Goal: Transaction & Acquisition: Purchase product/service

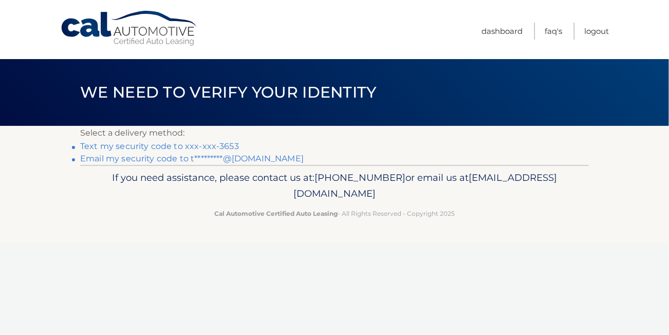
click at [160, 146] on link "Text my security code to xxx-xxx-3653" at bounding box center [159, 146] width 159 height 10
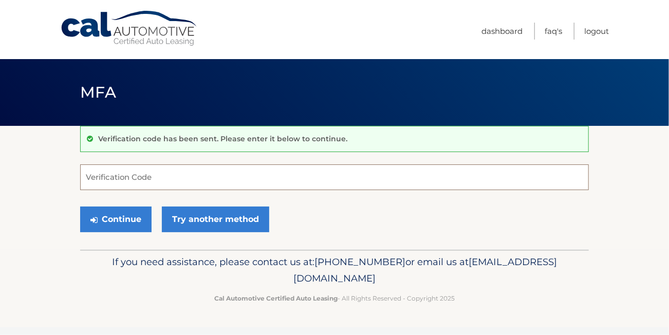
click at [105, 176] on input "Verification Code" at bounding box center [334, 177] width 508 height 26
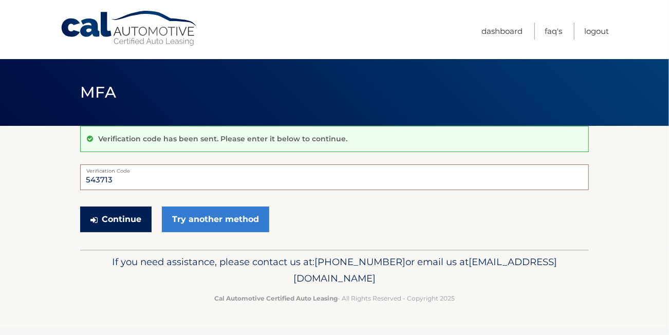
type input "543713"
click at [108, 215] on button "Continue" at bounding box center [115, 219] width 71 height 26
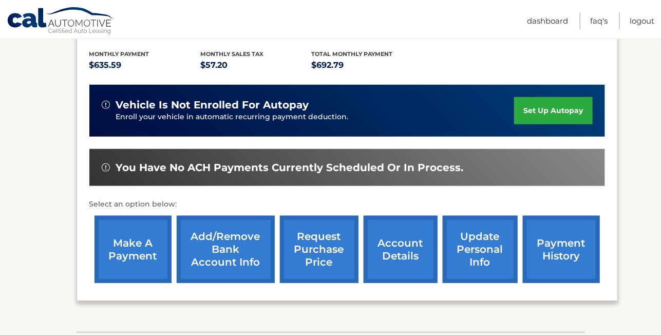
scroll to position [230, 0]
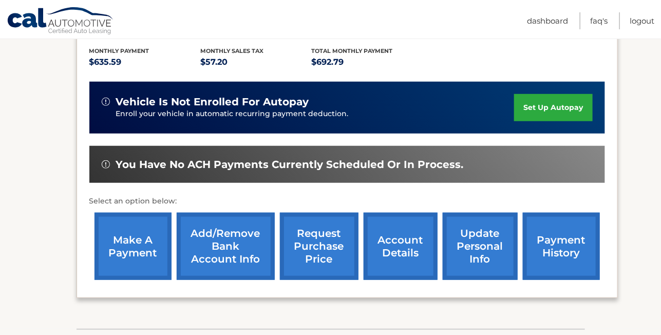
click at [105, 260] on link "make a payment" at bounding box center [133, 246] width 77 height 67
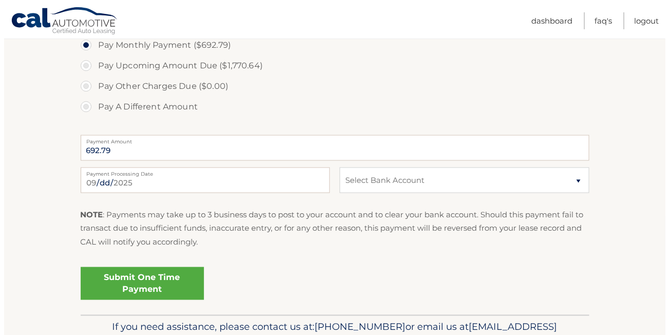
scroll to position [439, 0]
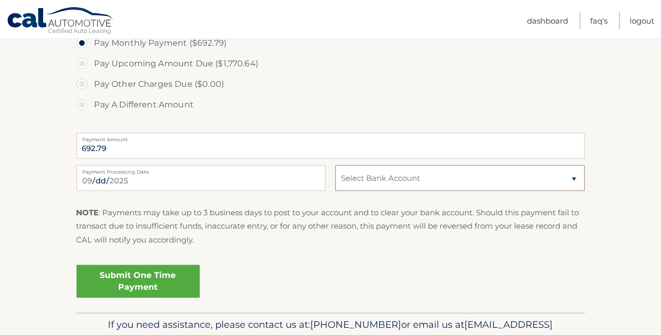
click at [573, 178] on select "Select Bank Account Checking PNC BANK, NATIONAL ASSOCIATION *****0491 Checking …" at bounding box center [459, 178] width 249 height 26
select select "NjI3NjU0OGYtMDdhZi00ZTQ0LTkzMGEtNjMzOWFjYjZiNTFj"
click at [335, 165] on select "Select Bank Account Checking PNC BANK, NATIONAL ASSOCIATION *****0491 Checking …" at bounding box center [459, 178] width 249 height 26
click at [127, 282] on link "Submit One Time Payment" at bounding box center [138, 281] width 123 height 33
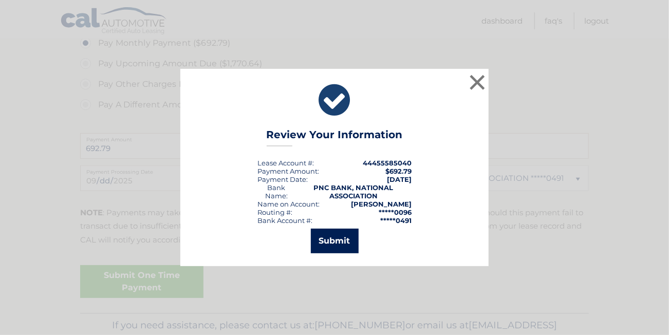
click at [338, 241] on button "Submit" at bounding box center [335, 241] width 48 height 25
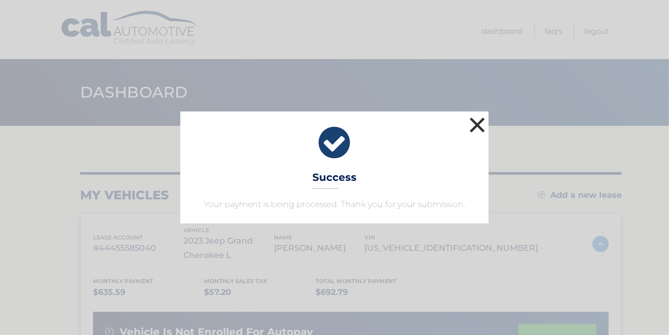
click at [477, 127] on button "×" at bounding box center [477, 125] width 21 height 21
